Goal: Task Accomplishment & Management: Manage account settings

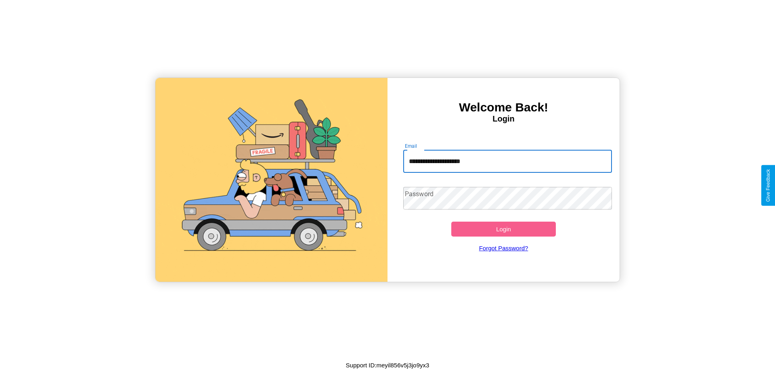
type input "**********"
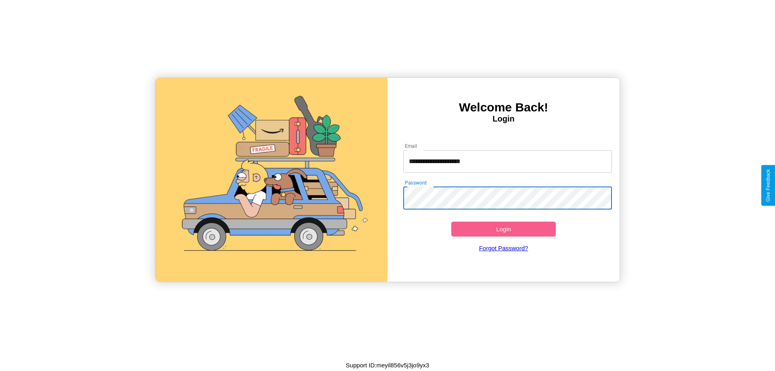
click at [503, 229] on button "Login" at bounding box center [503, 229] width 105 height 15
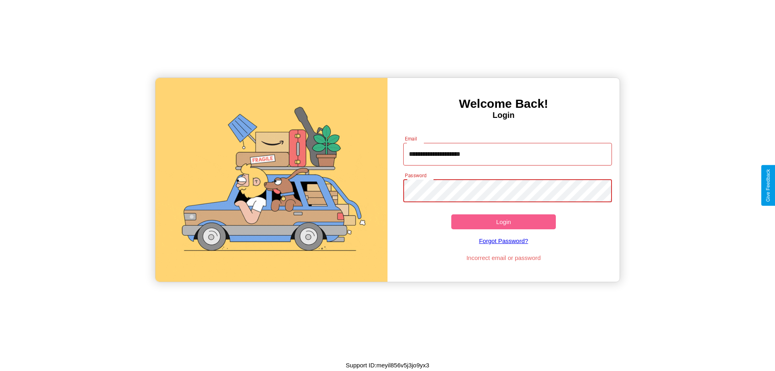
click at [503, 222] on button "Login" at bounding box center [503, 221] width 105 height 15
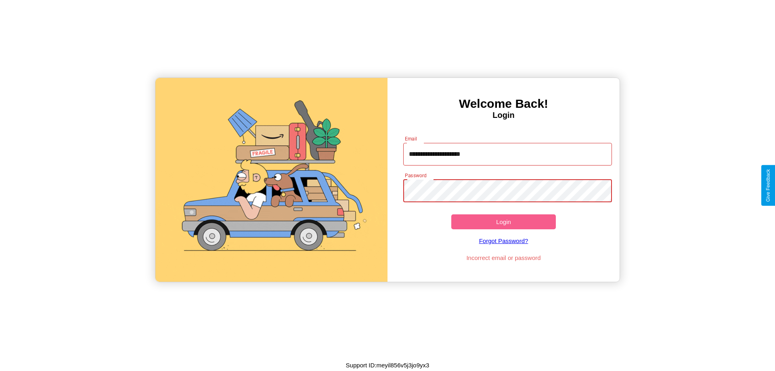
click at [503, 222] on button "Login" at bounding box center [503, 221] width 105 height 15
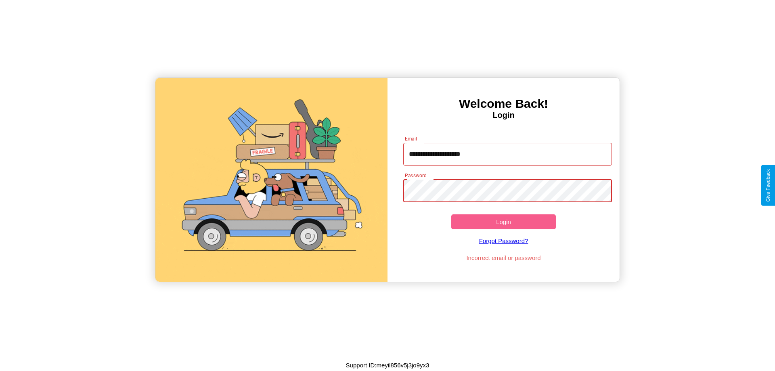
click at [503, 222] on button "Login" at bounding box center [503, 221] width 105 height 15
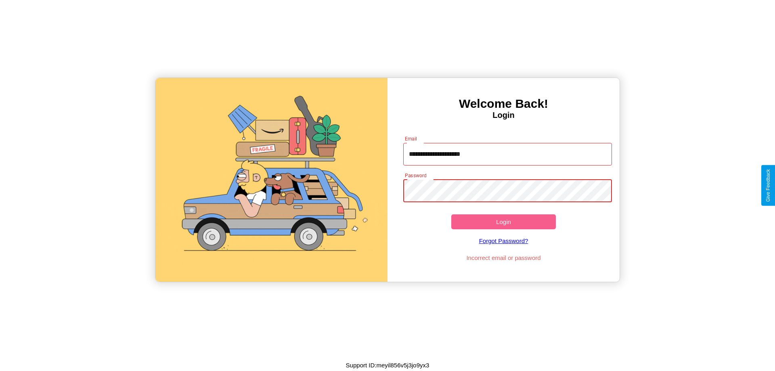
click at [503, 222] on button "Login" at bounding box center [503, 221] width 105 height 15
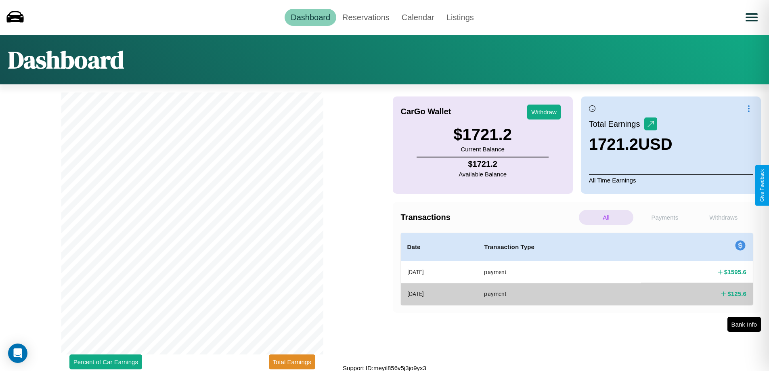
scroll to position [2, 0]
